Goal: Transaction & Acquisition: Subscribe to service/newsletter

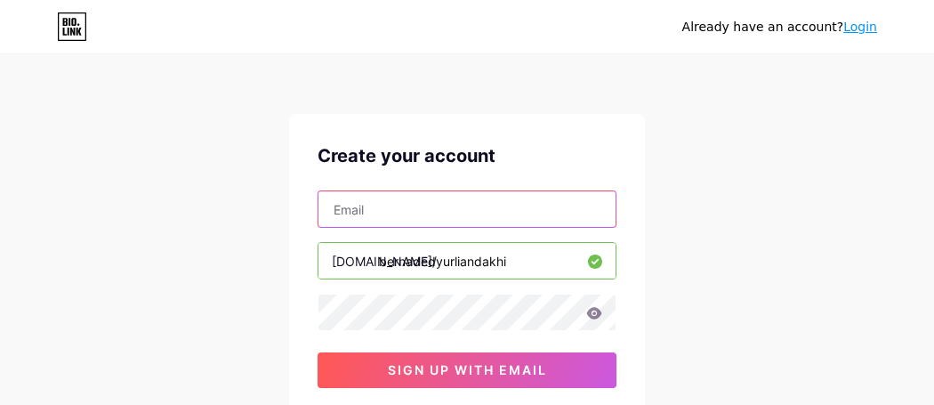
click at [373, 214] on input "text" at bounding box center [467, 209] width 297 height 36
type input "[EMAIL_ADDRESS][DOMAIN_NAME]"
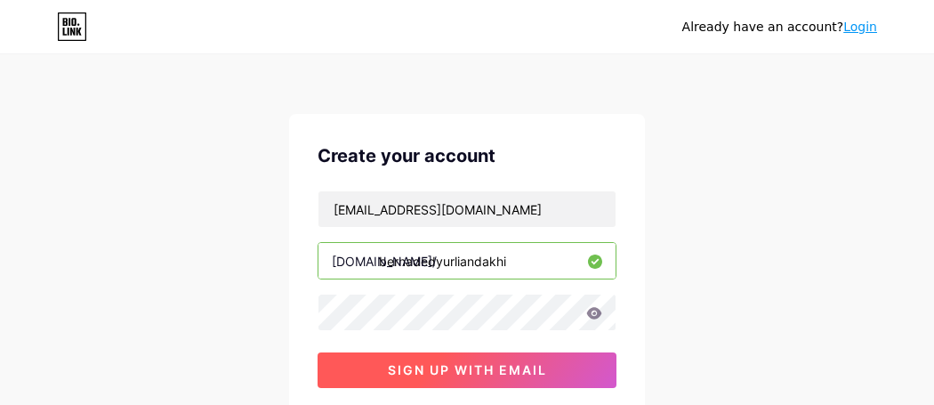
click at [467, 369] on span "sign up with email" at bounding box center [467, 369] width 159 height 15
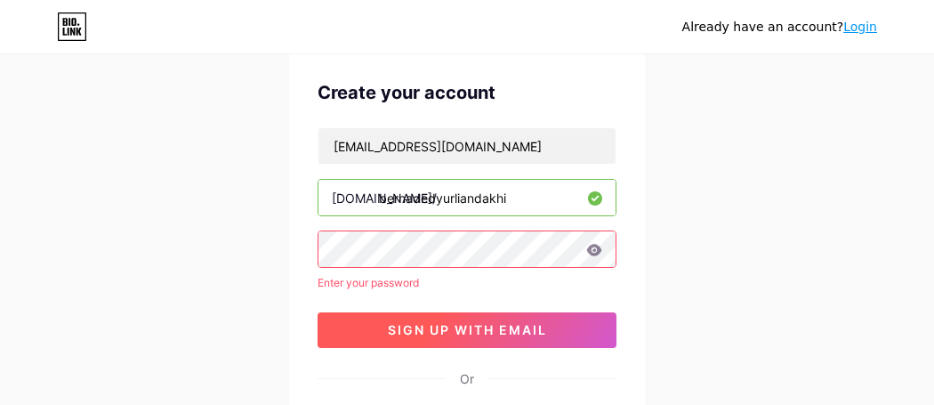
scroll to position [65, 0]
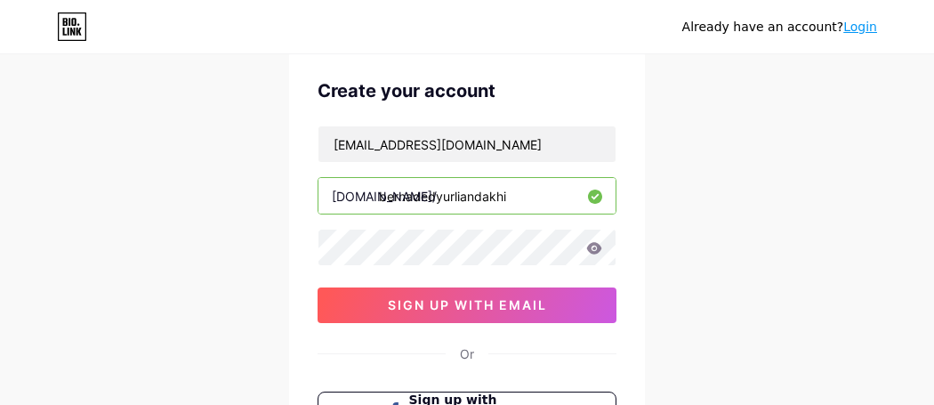
click at [594, 245] on icon at bounding box center [594, 248] width 16 height 12
click at [594, 249] on icon at bounding box center [594, 248] width 16 height 12
click at [594, 250] on icon at bounding box center [594, 248] width 15 height 12
click at [594, 248] on icon at bounding box center [594, 248] width 15 height 12
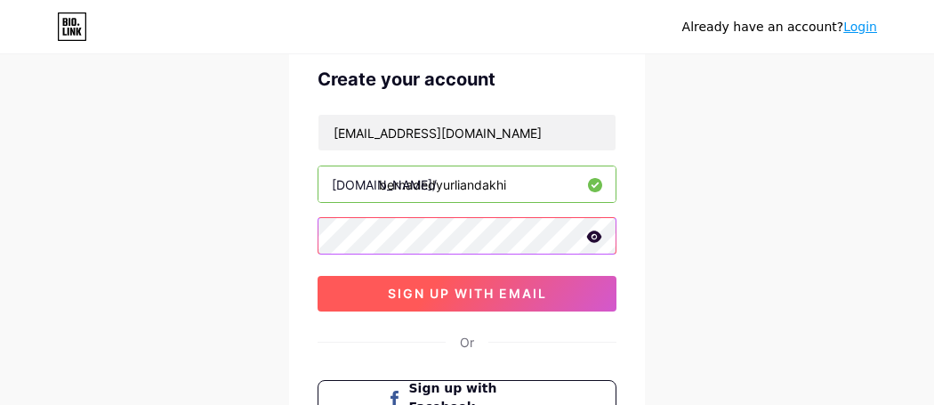
scroll to position [76, 0]
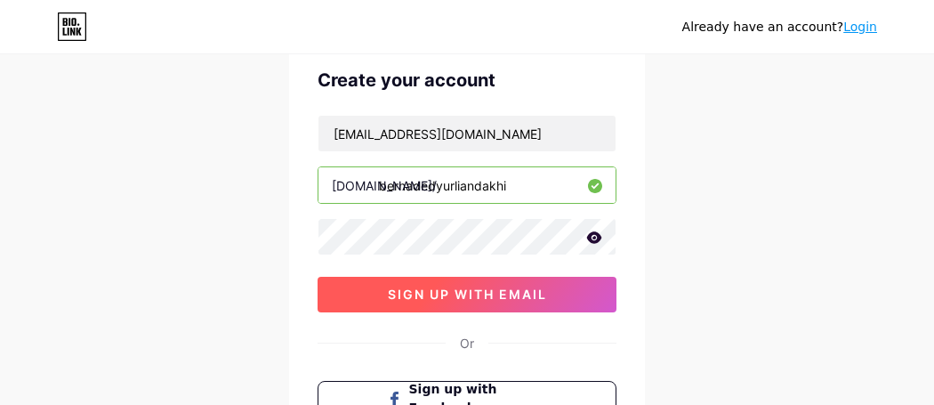
click at [449, 303] on button "sign up with email" at bounding box center [467, 295] width 299 height 36
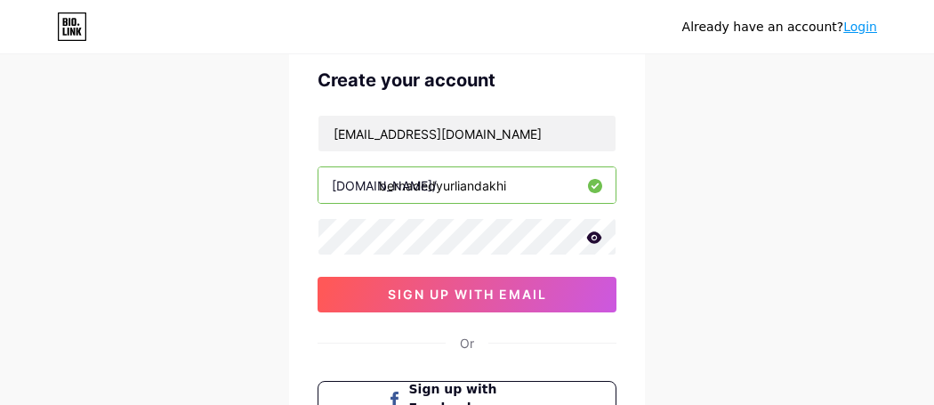
click at [593, 238] on icon at bounding box center [594, 237] width 16 height 12
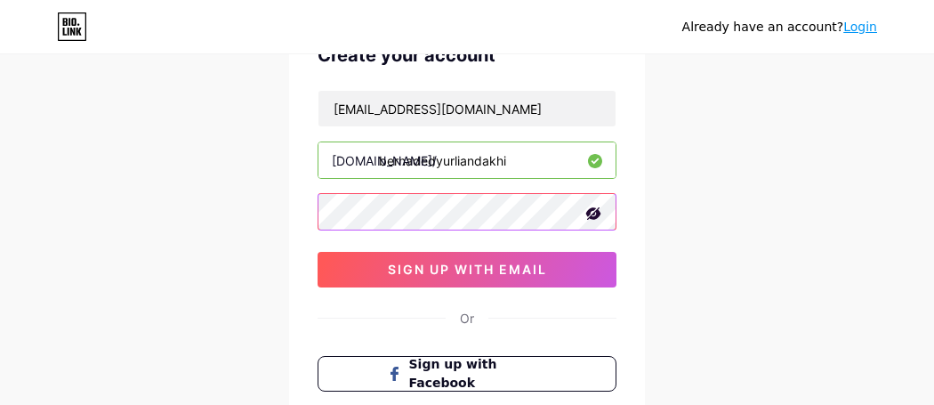
scroll to position [100, 0]
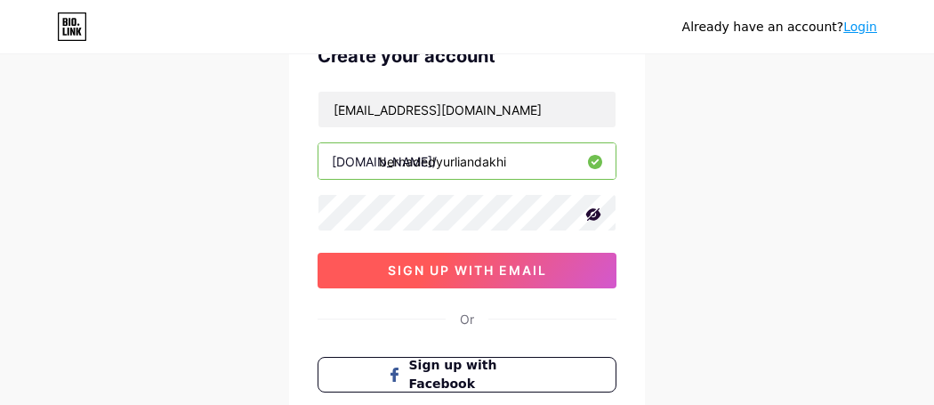
click at [426, 265] on span "sign up with email" at bounding box center [467, 270] width 159 height 15
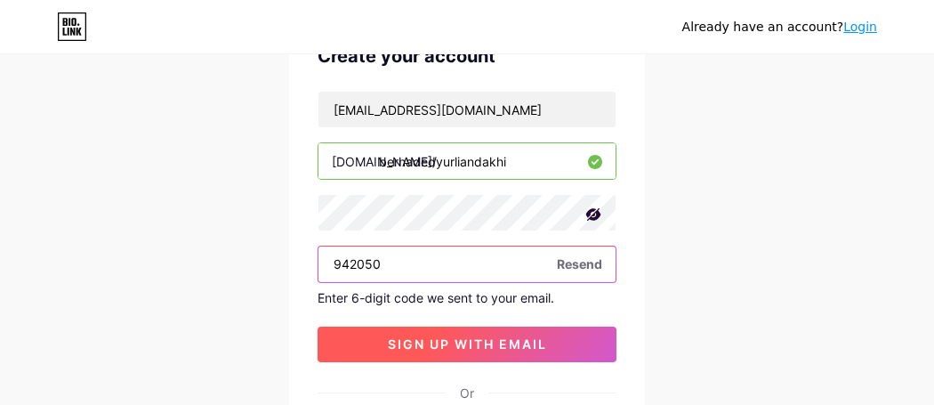
type input "942050"
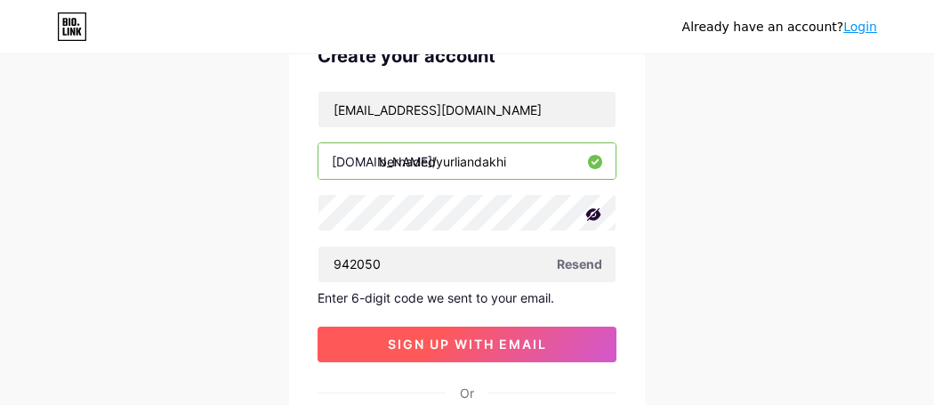
click at [440, 346] on span "sign up with email" at bounding box center [467, 343] width 159 height 15
